Goal: Task Accomplishment & Management: Manage account settings

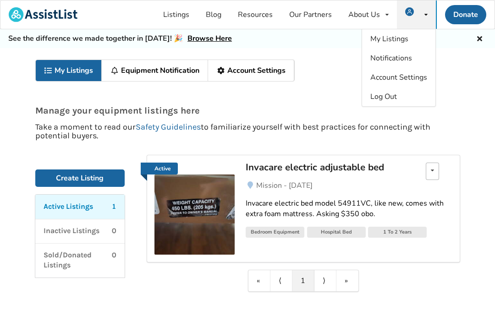
click at [433, 172] on icon at bounding box center [432, 170] width 3 height 5
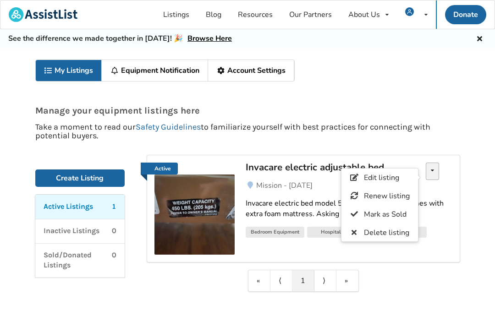
click at [386, 177] on span "Edit listing" at bounding box center [380, 178] width 35 height 10
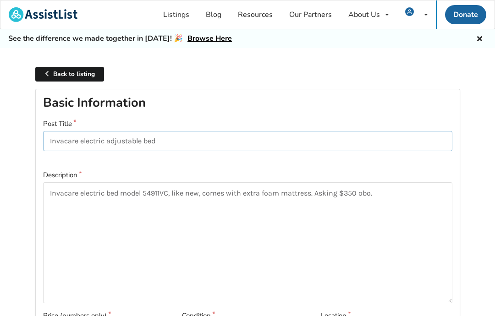
click at [201, 139] on input "Invacare electric adjustable bed" at bounding box center [247, 141] width 409 height 21
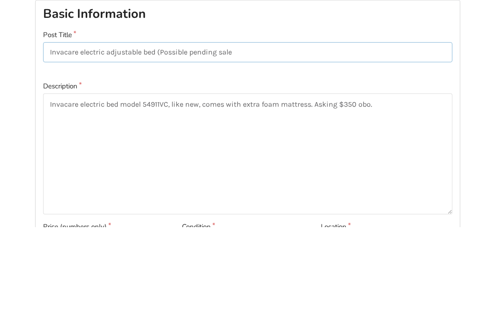
type input "Invacare electric adjustable bed (Possible pending sale)"
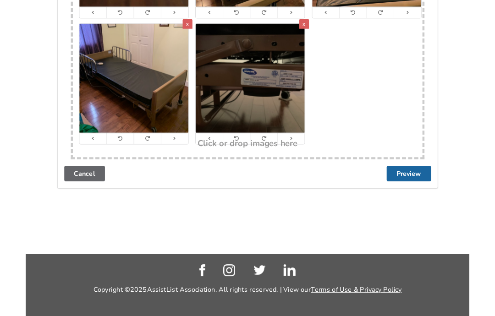
scroll to position [865, 0]
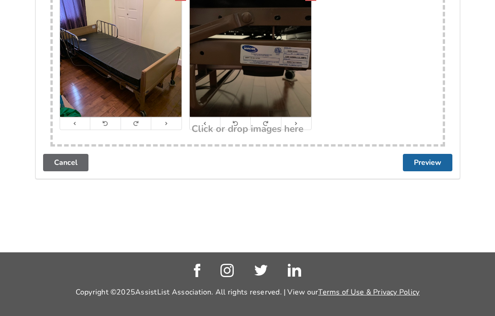
click at [439, 157] on button "Preview" at bounding box center [427, 162] width 49 height 17
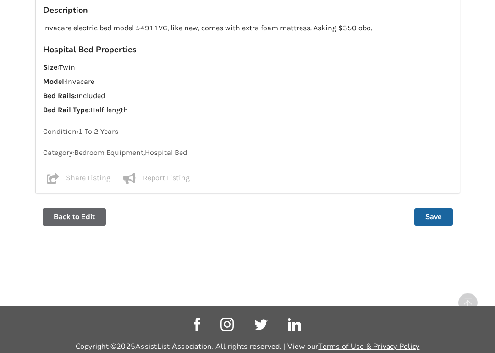
scroll to position [640, 0]
click at [440, 215] on button "Save" at bounding box center [433, 216] width 38 height 17
